Goal: Task Accomplishment & Management: Manage account settings

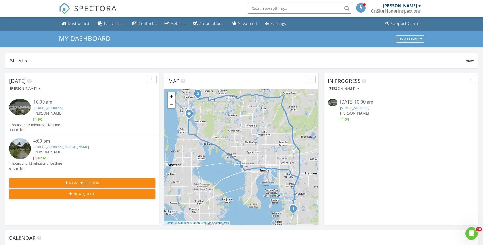
click at [367, 109] on link "12841 Buffalo Run Dr, Gibsonton, FL 33534" at bounding box center [354, 107] width 29 height 5
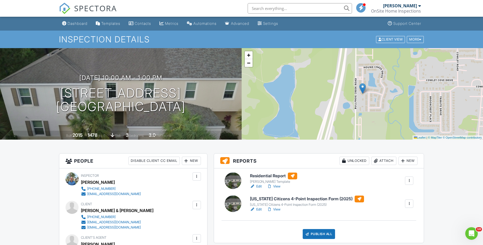
click at [280, 186] on link "View" at bounding box center [274, 185] width 14 height 5
click at [279, 185] on link "View" at bounding box center [274, 185] width 14 height 5
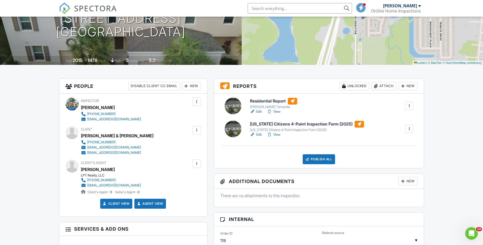
scroll to position [80, 0]
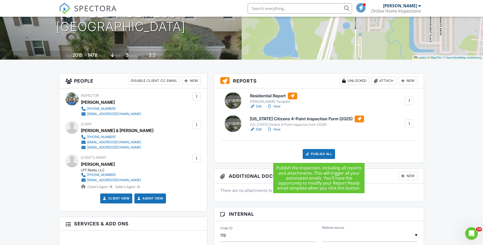
click at [320, 152] on div "Publish All" at bounding box center [319, 154] width 33 height 10
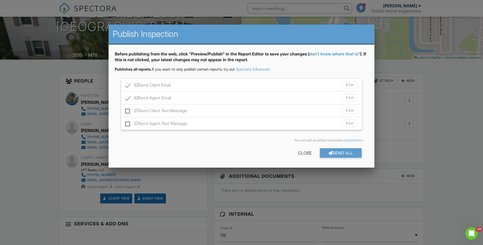
click at [127, 109] on label "Send Client Text Message" at bounding box center [156, 111] width 62 height 7
click at [127, 109] on input "Send Client Text Message" at bounding box center [126, 107] width 3 height 3
checkbox input "true"
click at [127, 124] on label "Send Agent Text Message" at bounding box center [156, 124] width 62 height 7
click at [127, 122] on input "Send Agent Text Message" at bounding box center [126, 120] width 3 height 3
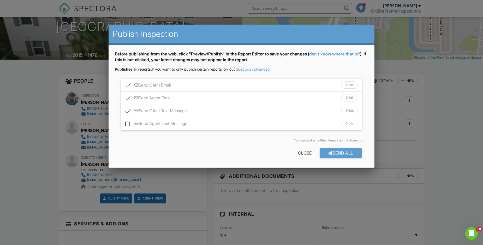
checkbox input "true"
click at [334, 153] on div "Send All" at bounding box center [341, 152] width 42 height 9
